Goal: Transaction & Acquisition: Purchase product/service

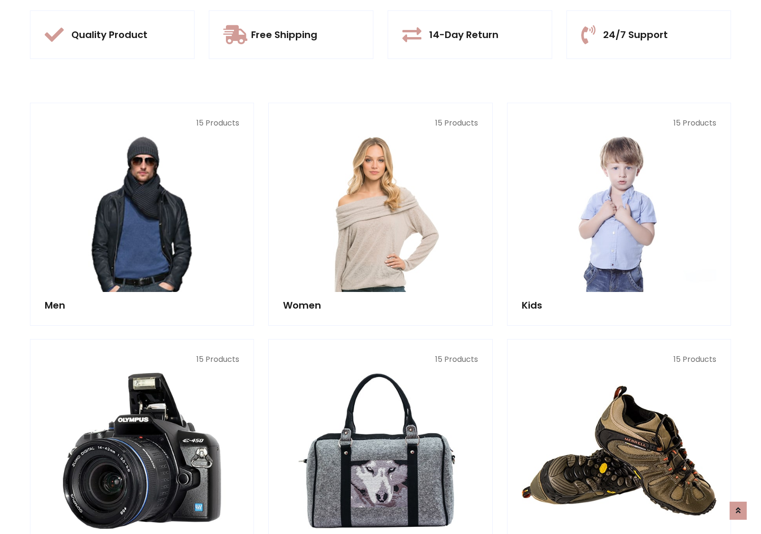
scroll to position [896, 0]
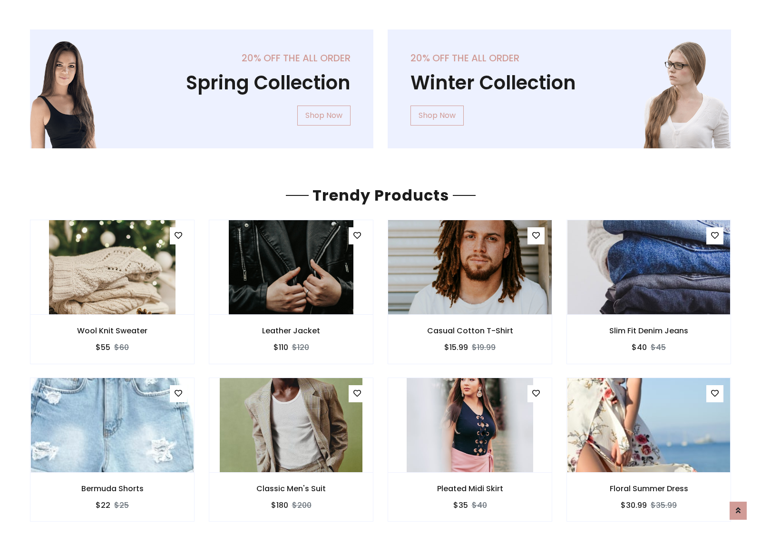
click at [470, 267] on img at bounding box center [470, 267] width 195 height 228
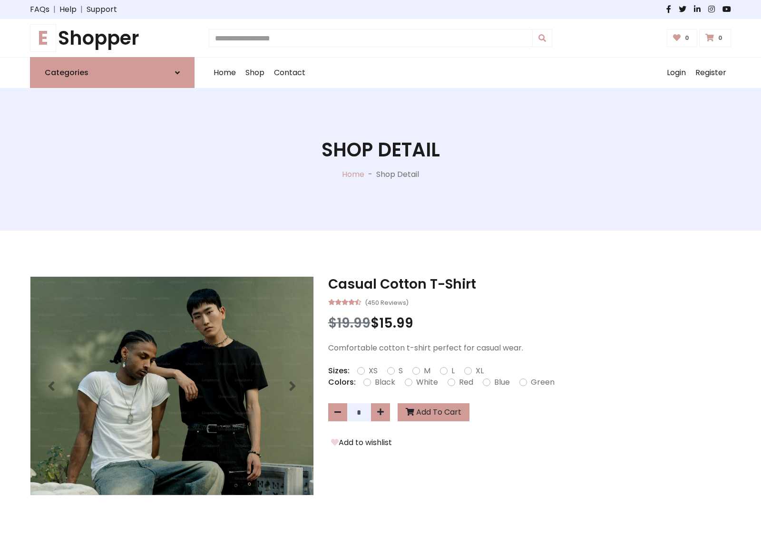
click at [112, 38] on h1 "E Shopper" at bounding box center [112, 38] width 165 height 23
